Goal: Download file/media

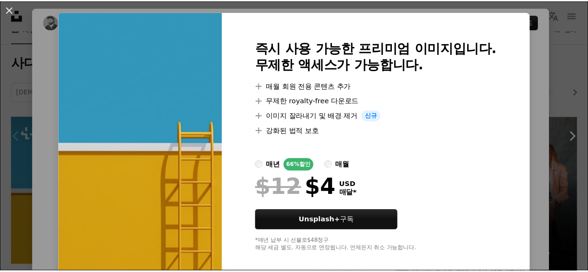
scroll to position [26, 0]
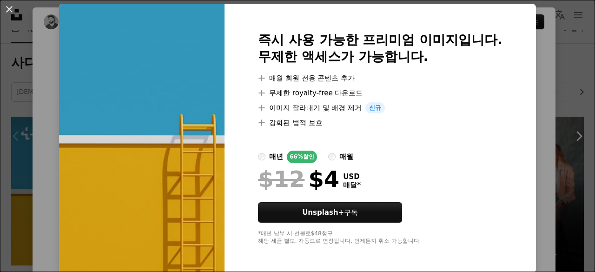
click at [572, 40] on div "An X shape 즉시 사용 가능한 프리미엄 이미지입니다. 무제한 액세스가 가능합니다. A plus sign 매월 회원 전용 콘텐츠 추가 A…" at bounding box center [297, 136] width 595 height 272
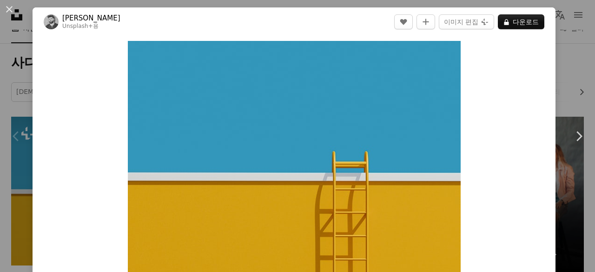
click at [562, 49] on div "An X shape Chevron left Chevron right [PERSON_NAME] Unsplash+ 용 A heart A plus …" at bounding box center [297, 136] width 595 height 272
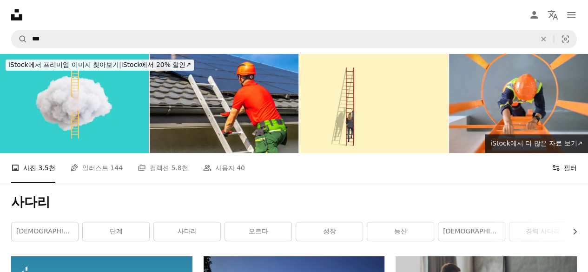
click at [568, 172] on button "Filters 필터" at bounding box center [564, 168] width 25 height 30
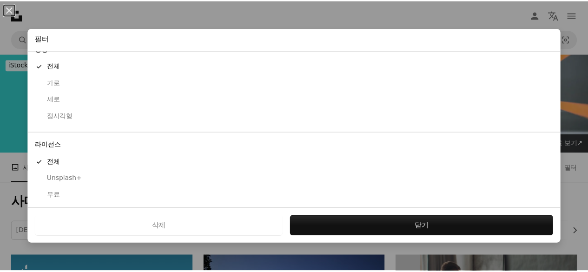
scroll to position [95, 0]
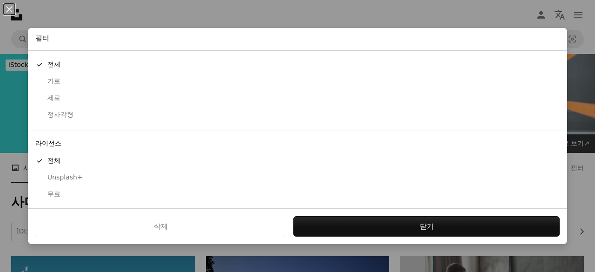
click at [52, 192] on div "무료" at bounding box center [297, 194] width 524 height 9
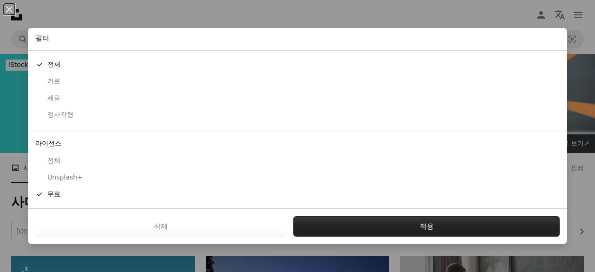
click at [386, 225] on button "적용" at bounding box center [426, 226] width 266 height 20
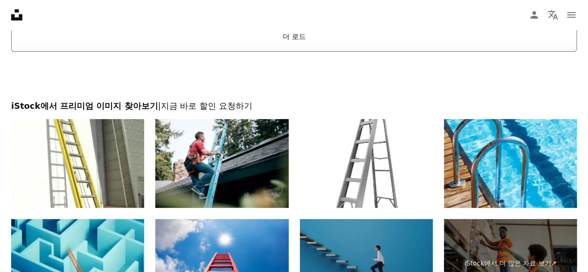
click at [299, 38] on button "더 로드" at bounding box center [294, 37] width 566 height 30
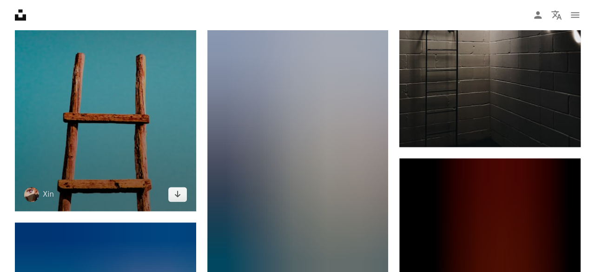
scroll to position [651, 0]
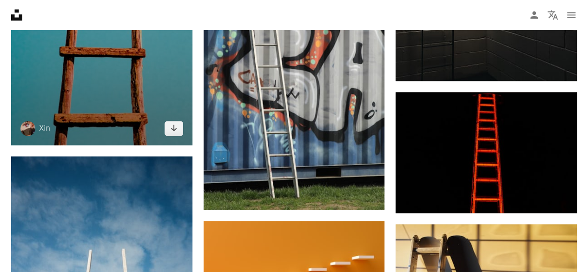
click at [121, 112] on img at bounding box center [101, 10] width 181 height 272
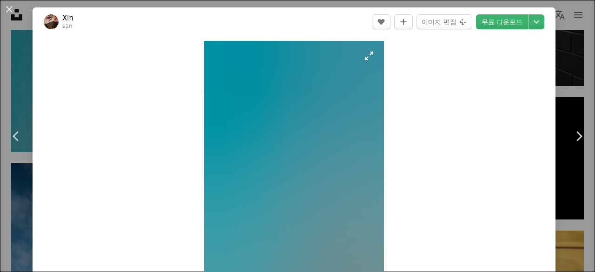
scroll to position [186, 0]
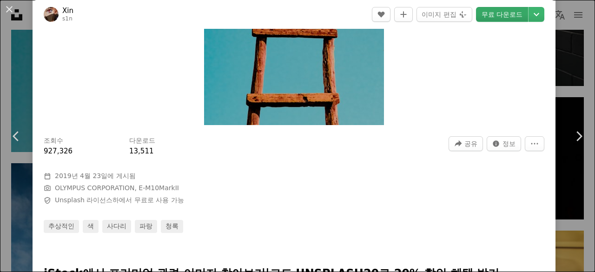
click at [487, 10] on link "무료 다운로드" at bounding box center [502, 14] width 52 height 15
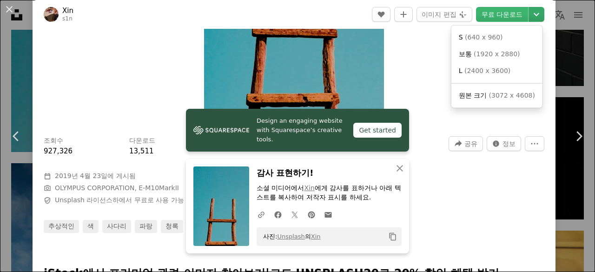
click at [529, 16] on icon "Chevron down" at bounding box center [536, 14] width 15 height 11
click at [510, 96] on span "( 3072 x 4608 )" at bounding box center [512, 95] width 46 height 7
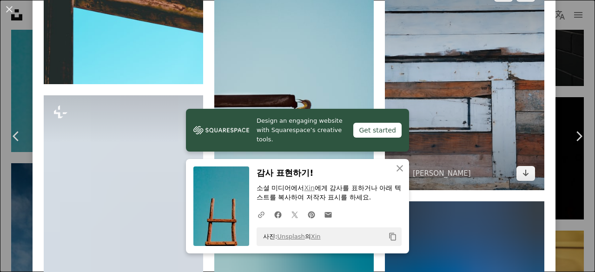
scroll to position [651, 0]
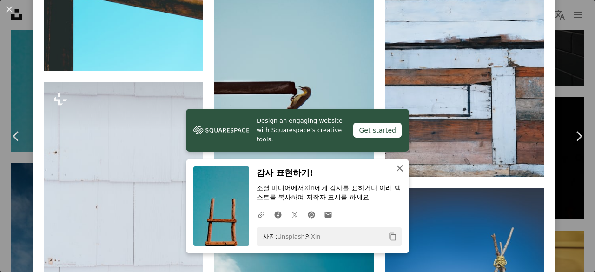
click at [394, 167] on icon "An X shape" at bounding box center [399, 168] width 11 height 11
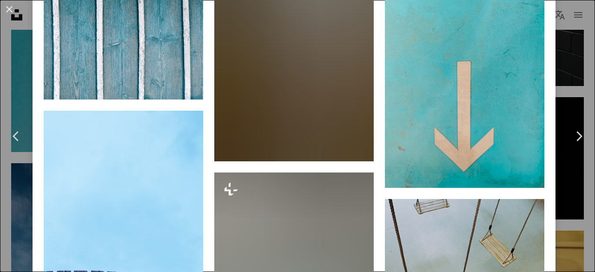
scroll to position [2557, 0]
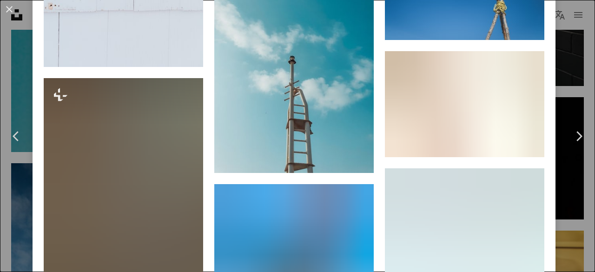
scroll to position [0, 0]
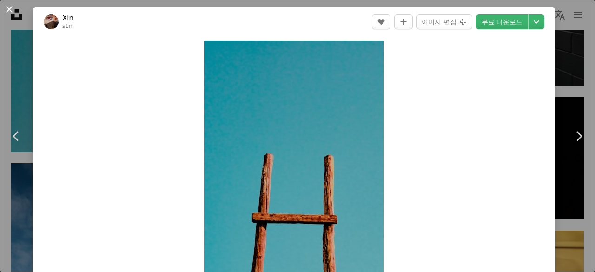
click at [9, 13] on button "An X shape" at bounding box center [9, 9] width 11 height 11
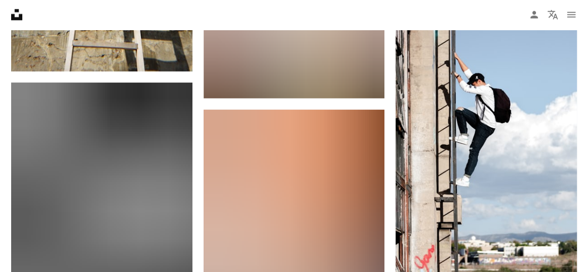
scroll to position [1162, 0]
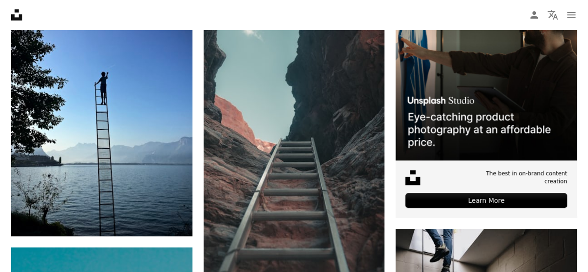
scroll to position [0, 0]
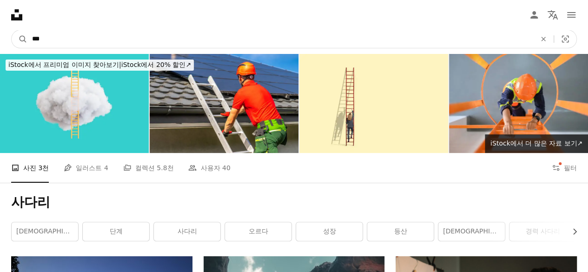
drag, startPoint x: 132, startPoint y: 36, endPoint x: 0, endPoint y: 48, distance: 133.0
click at [0, 48] on nav "A magnifying glass *** An X shape Visual search Filters Unsplash+ 구독 로그인 이미지 제출" at bounding box center [294, 39] width 588 height 30
type input "**"
click at [12, 30] on button "A magnifying glass" at bounding box center [20, 39] width 16 height 18
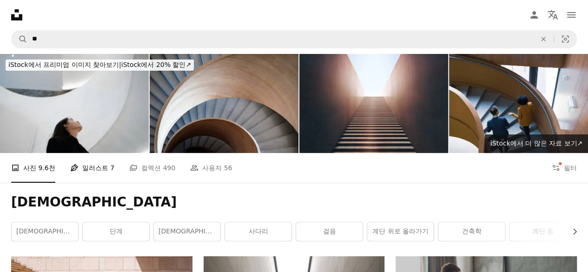
click at [97, 171] on link "Pen Tool 일러스트 7" at bounding box center [92, 168] width 44 height 30
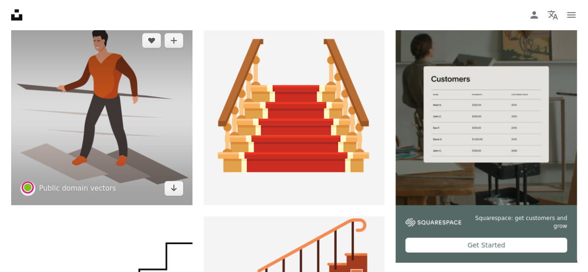
scroll to position [46, 0]
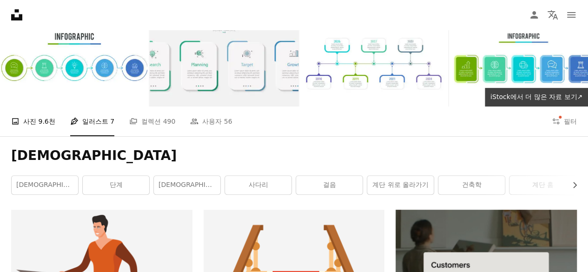
click at [48, 122] on span "9.6천" at bounding box center [46, 121] width 17 height 10
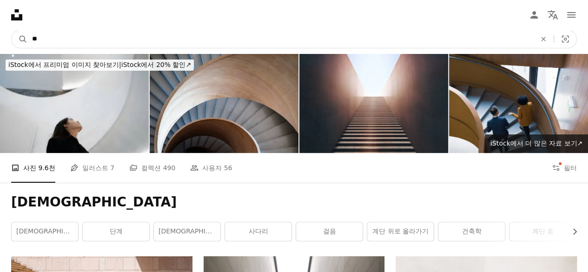
drag, startPoint x: 53, startPoint y: 42, endPoint x: 0, endPoint y: 37, distance: 53.8
click at [0, 37] on nav "A magnifying glass ** An X shape Visual search Filters Unsplash+ 구독 로그인 이미지 제출" at bounding box center [294, 39] width 588 height 30
type input "***"
click at [12, 30] on button "A magnifying glass" at bounding box center [20, 39] width 16 height 18
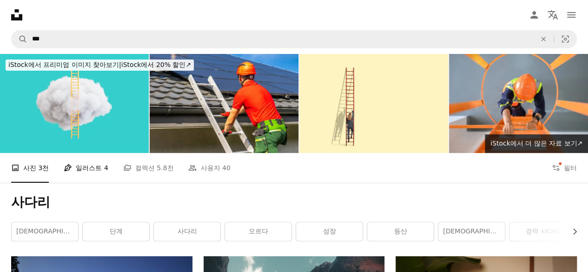
click at [82, 167] on link "Pen Tool 일러스트 4" at bounding box center [86, 168] width 44 height 30
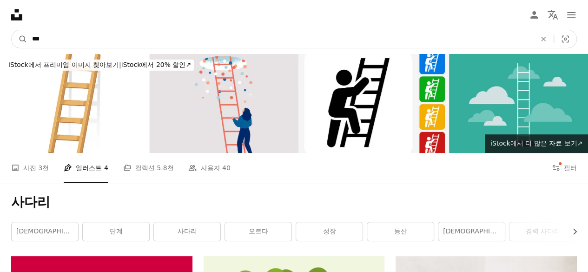
drag, startPoint x: 68, startPoint y: 36, endPoint x: 0, endPoint y: 20, distance: 69.7
click at [0, 34] on nav "A magnifying glass *** An X shape Visual search Filters Unsplash+ 구독 로그인 이미지 제출" at bounding box center [294, 39] width 588 height 30
type input "**"
click button "A magnifying glass" at bounding box center [20, 39] width 16 height 18
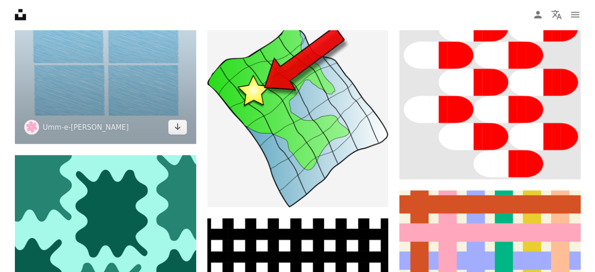
scroll to position [883, 0]
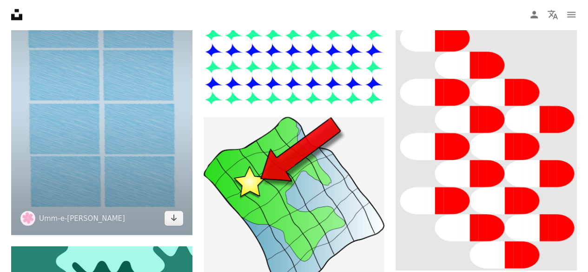
click at [133, 114] on img at bounding box center [101, 100] width 181 height 271
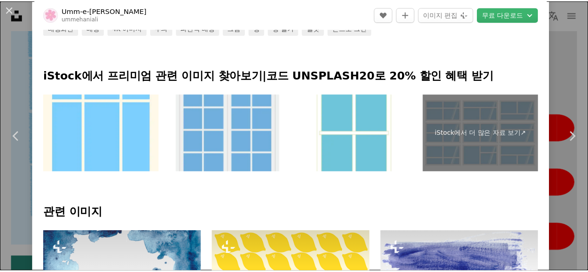
scroll to position [93, 0]
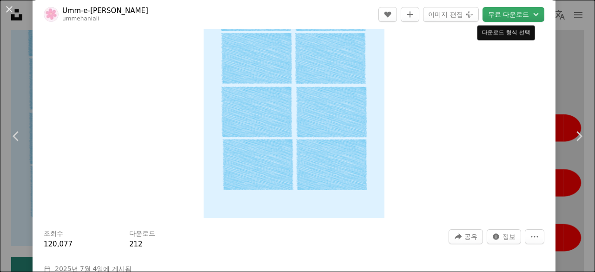
click at [503, 12] on button "무료 다운로드 Chevron down" at bounding box center [514, 14] width 62 height 15
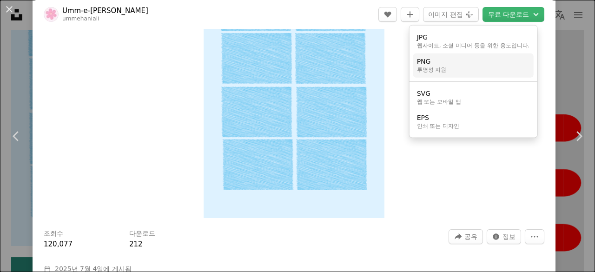
click at [477, 65] on link "PNG 투명성 지원" at bounding box center [473, 65] width 120 height 24
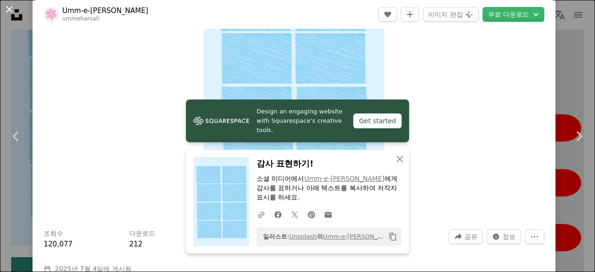
click at [7, 11] on button "An X shape" at bounding box center [9, 9] width 11 height 11
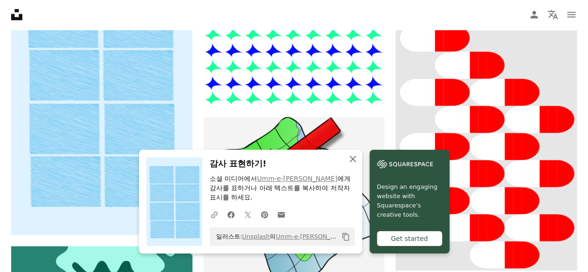
click at [351, 158] on icon "button" at bounding box center [353, 159] width 7 height 7
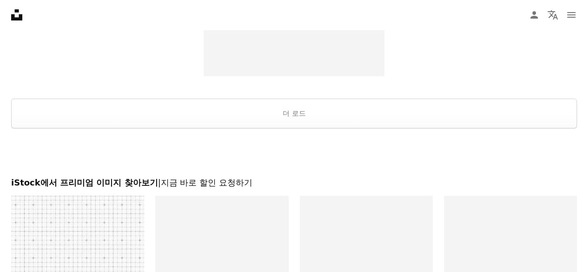
scroll to position [1860, 0]
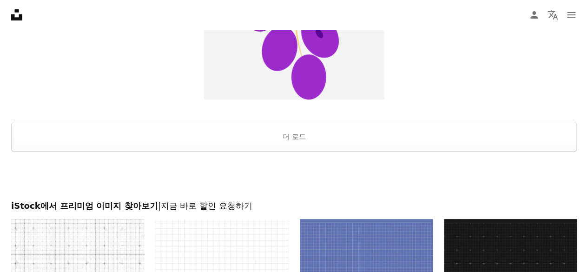
click at [299, 152] on div at bounding box center [294, 176] width 588 height 49
click at [298, 140] on button "더 로드" at bounding box center [294, 137] width 566 height 30
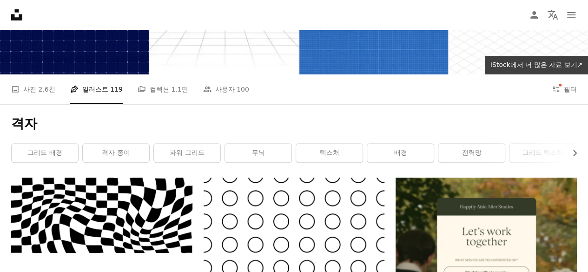
scroll to position [0, 0]
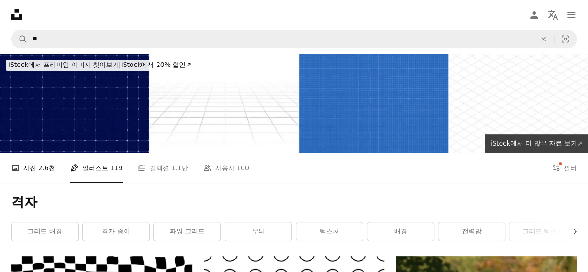
click at [38, 169] on link "A photo 사진 2.6천" at bounding box center [33, 168] width 44 height 30
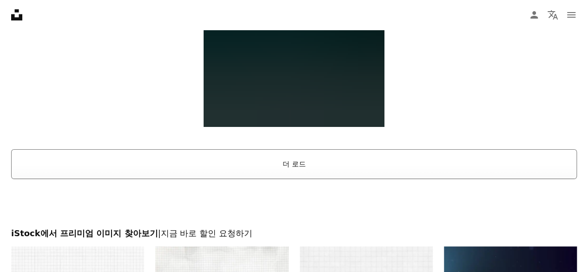
scroll to position [1767, 0]
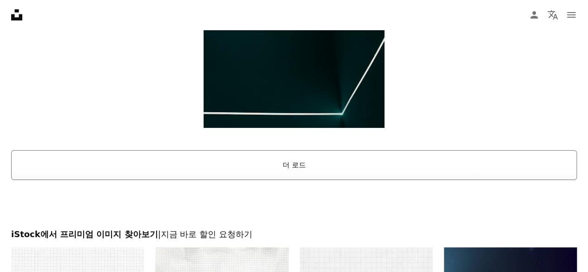
click at [254, 166] on button "더 로드" at bounding box center [294, 165] width 566 height 30
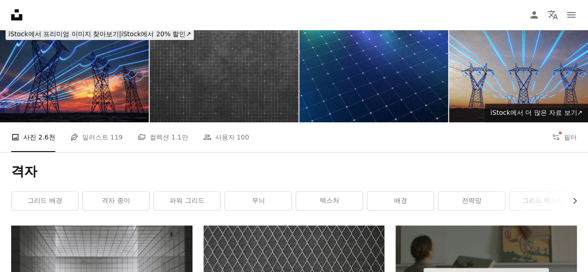
scroll to position [0, 0]
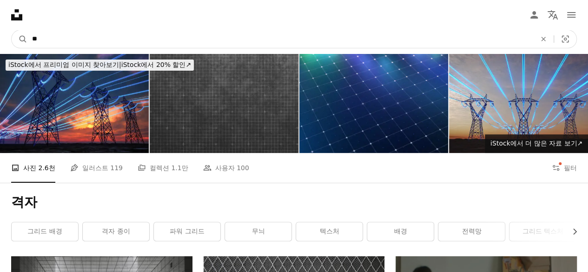
drag, startPoint x: 84, startPoint y: 39, endPoint x: 0, endPoint y: 38, distance: 84.2
click at [0, 38] on nav "A magnifying glass ** An X shape Visual search Filters Unsplash+ 구독 로그인 이미지 제출" at bounding box center [294, 39] width 588 height 30
type input "***"
click button "A magnifying glass" at bounding box center [20, 39] width 16 height 18
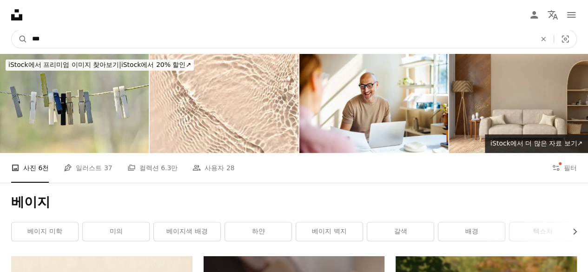
drag, startPoint x: 129, startPoint y: 39, endPoint x: 0, endPoint y: 34, distance: 128.9
click at [0, 34] on nav "A magnifying glass *** An X shape Visual search Filters Unsplash+ 구독 로그인 이미지 제출" at bounding box center [294, 39] width 588 height 30
type input "***"
click button "A magnifying glass" at bounding box center [20, 39] width 16 height 18
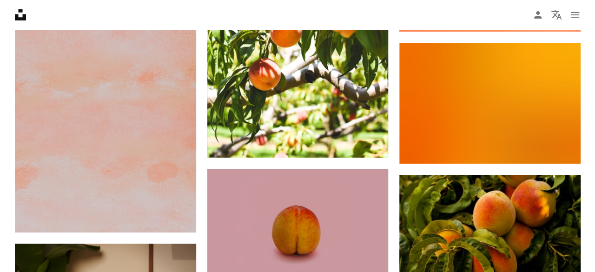
scroll to position [1627, 0]
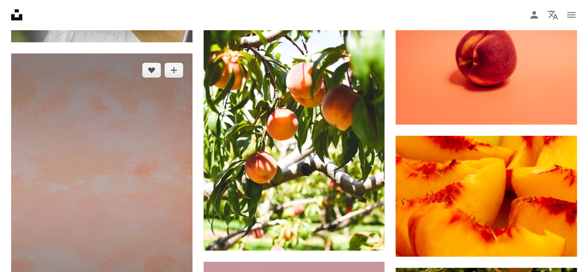
click at [141, 157] on img at bounding box center [101, 189] width 181 height 272
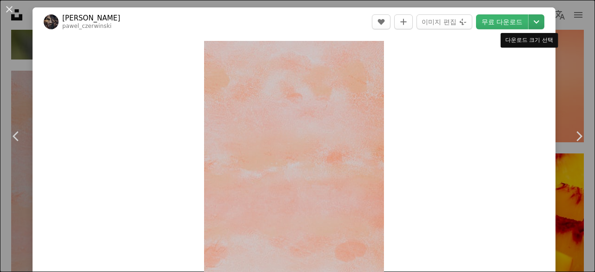
click at [532, 23] on icon "Chevron down" at bounding box center [536, 21] width 15 height 11
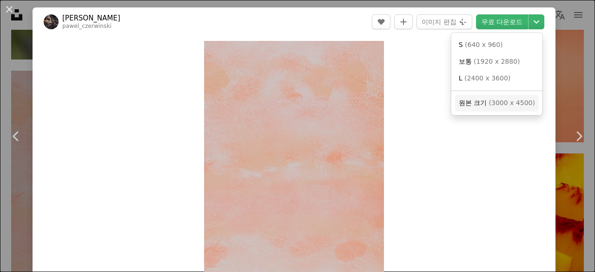
click at [509, 104] on span "( 3000 x 4500 )" at bounding box center [512, 102] width 46 height 7
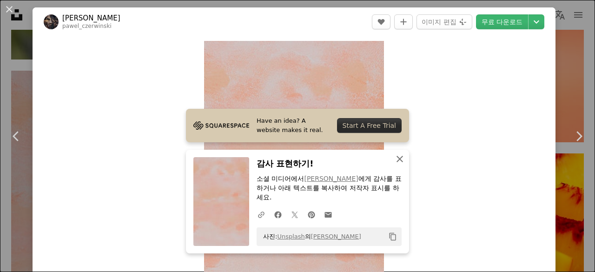
click at [400, 159] on icon "An X shape" at bounding box center [399, 158] width 11 height 11
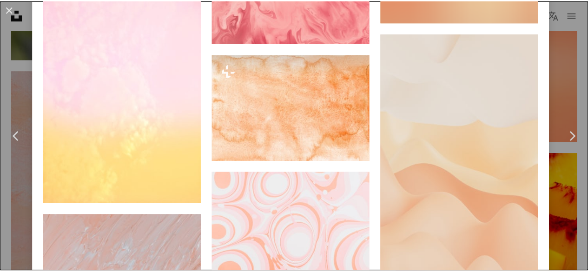
scroll to position [1767, 0]
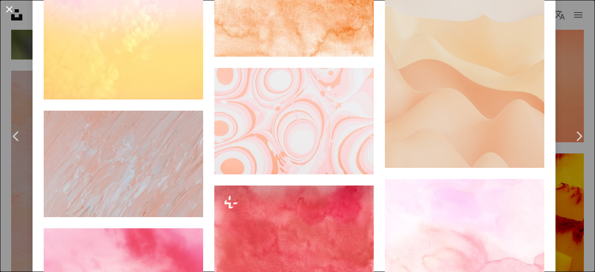
click at [8, 5] on button "An X shape" at bounding box center [9, 9] width 11 height 11
